Goal: Task Accomplishment & Management: Use online tool/utility

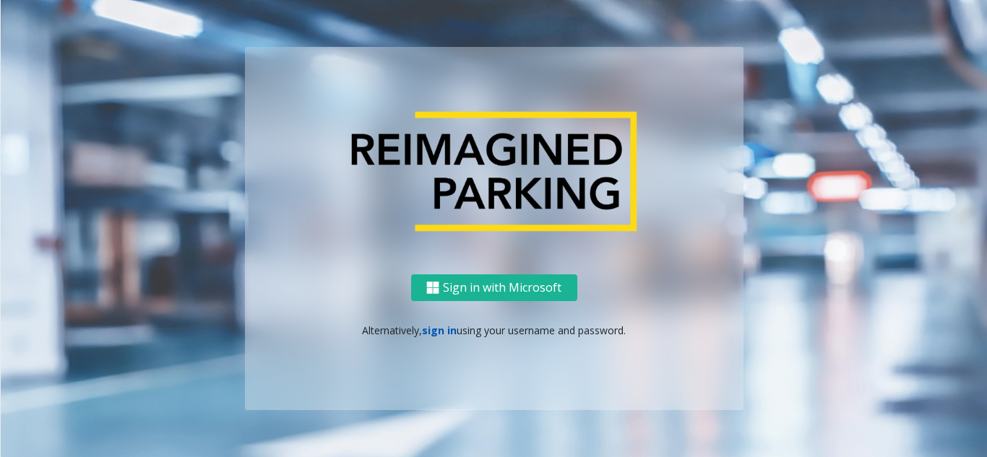
click at [432, 328] on link "sign in" at bounding box center [439, 331] width 35 height 14
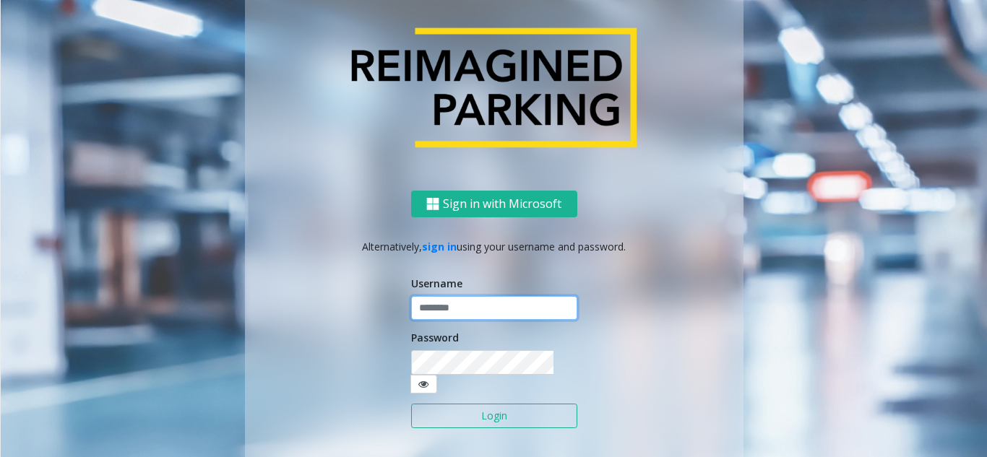
type input "**********"
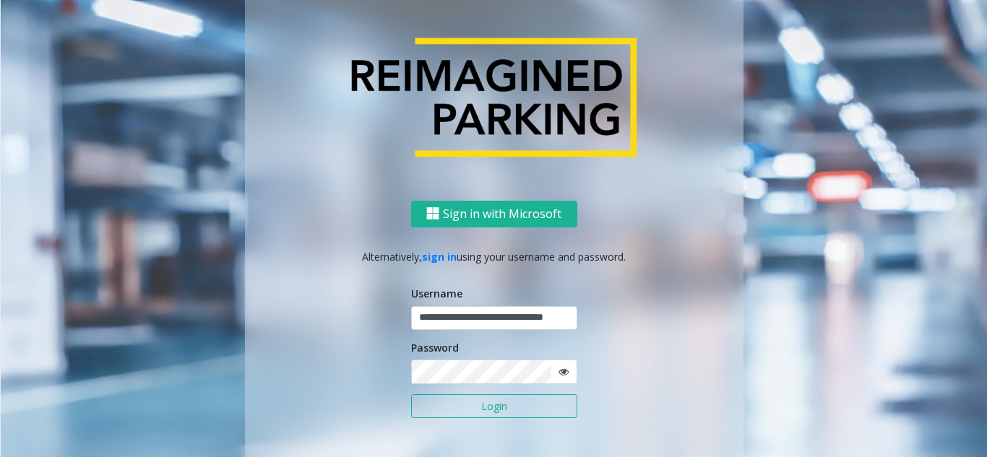
click at [497, 409] on button "Login" at bounding box center [494, 406] width 166 height 25
